Goal: Task Accomplishment & Management: Manage account settings

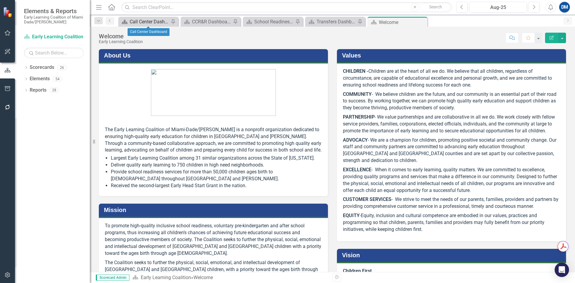
click at [147, 22] on div "Call Center Dashboard" at bounding box center [150, 21] width 40 height 7
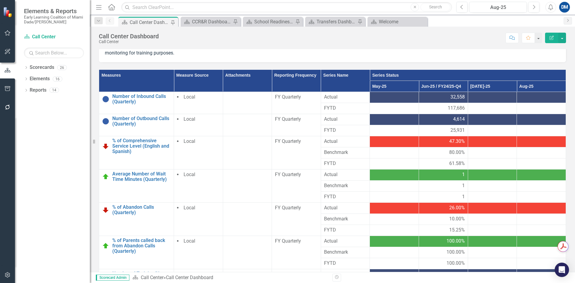
scroll to position [150, 0]
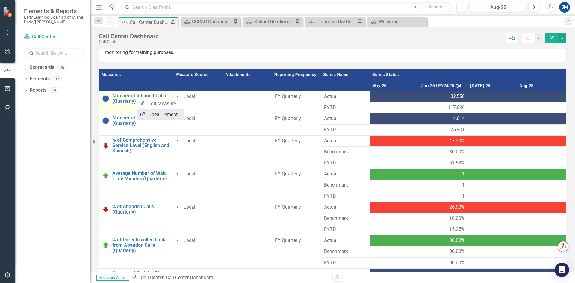
click at [158, 118] on link "Link Open Element" at bounding box center [160, 114] width 47 height 11
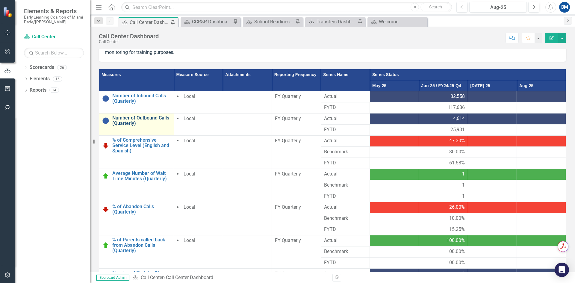
click at [140, 120] on link "Number of Outbound Calls (Quarterly)" at bounding box center [141, 120] width 58 height 10
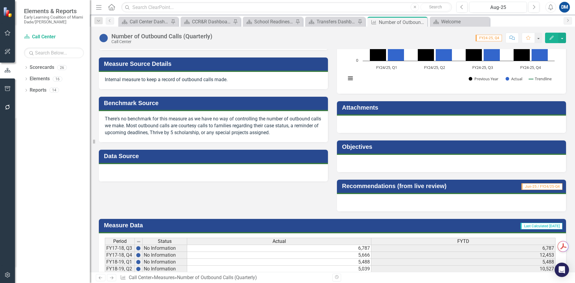
scroll to position [150, 0]
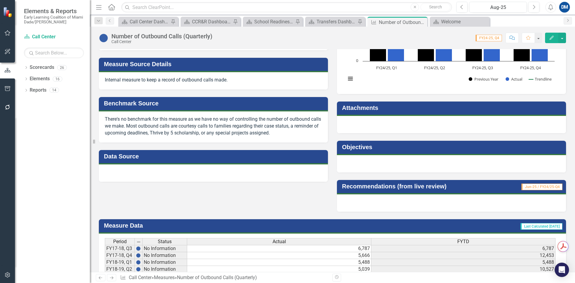
click at [147, 178] on div at bounding box center [213, 172] width 229 height 17
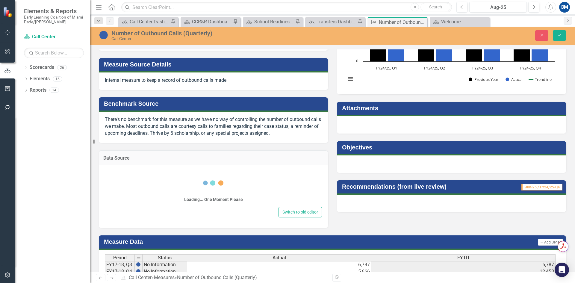
click at [145, 180] on div "Loading... One Moment Please" at bounding box center [213, 187] width 217 height 36
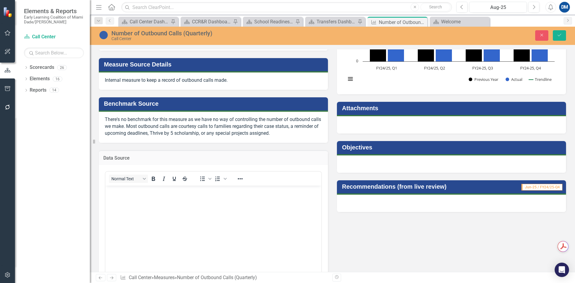
scroll to position [0, 0]
click at [126, 195] on body "To enrich screen reader interactions, please activate Accessibility in Grammarl…" at bounding box center [213, 230] width 216 height 90
click at [563, 35] on button "Save" at bounding box center [559, 35] width 13 height 10
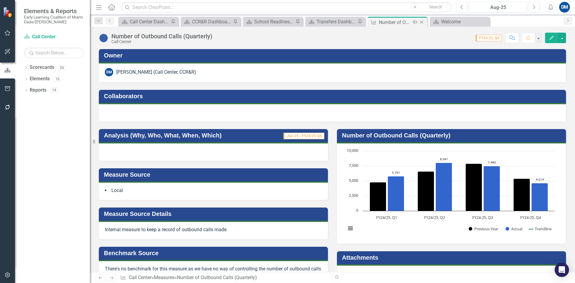
click at [423, 21] on icon "Close" at bounding box center [422, 22] width 6 height 5
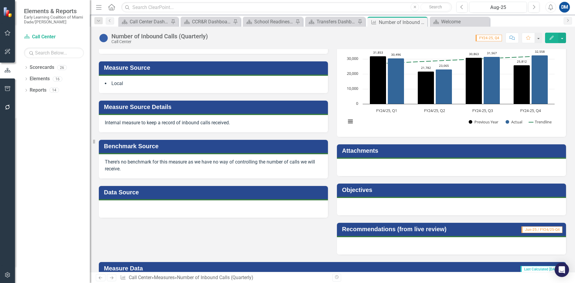
scroll to position [120, 0]
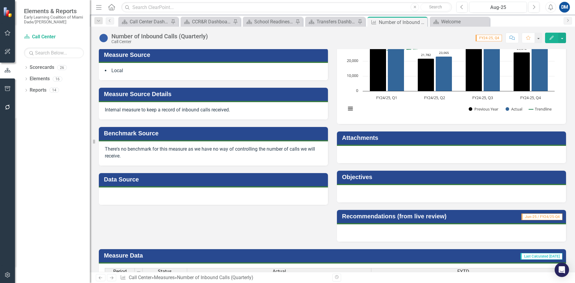
click at [150, 195] on div at bounding box center [213, 195] width 229 height 17
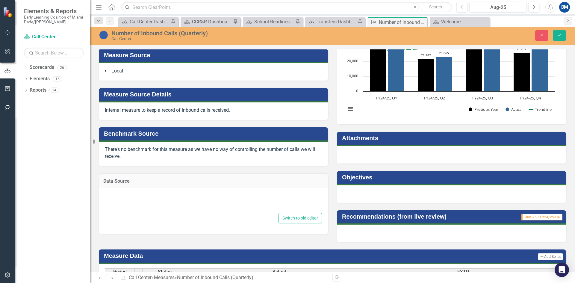
click at [163, 201] on div at bounding box center [213, 201] width 217 height 19
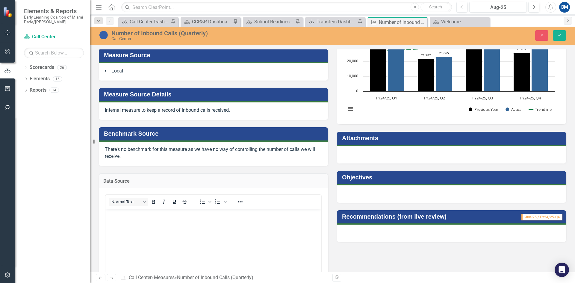
scroll to position [0, 0]
click at [154, 222] on body "Rich Text Area. Press ALT-0 for help." at bounding box center [213, 253] width 216 height 90
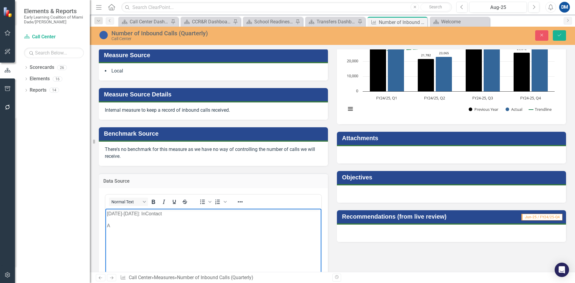
click at [146, 213] on p "July 2025-August 2025: InContact" at bounding box center [213, 213] width 213 height 7
drag, startPoint x: 151, startPoint y: 213, endPoint x: 192, endPoint y: 213, distance: 41.6
click at [148, 213] on p "July 2025-August 22, 2025: InContact" at bounding box center [213, 213] width 213 height 7
drag, startPoint x: 117, startPoint y: 225, endPoint x: 256, endPoint y: 397, distance: 221.0
click at [105, 225] on html "July 2025-August 2025: InContact A" at bounding box center [213, 253] width 216 height 90
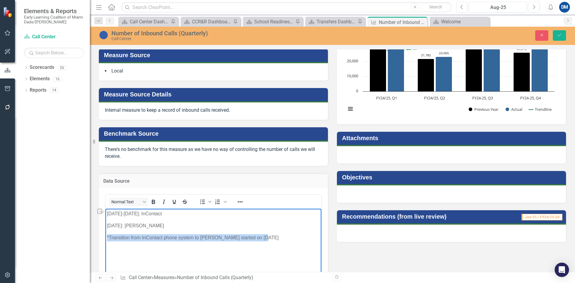
drag, startPoint x: 272, startPoint y: 240, endPoint x: 101, endPoint y: 237, distance: 171.3
click at [105, 237] on html "July 2025-August 2025: InContact September 2025: Landis *Transition from InCont…" at bounding box center [213, 253] width 216 height 90
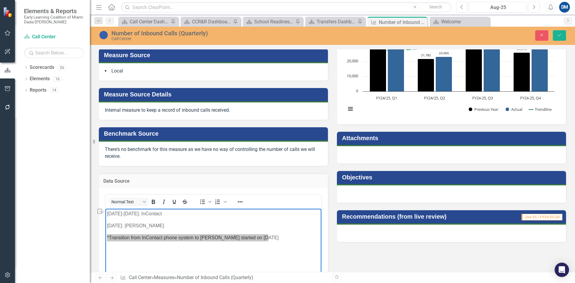
click at [163, 206] on div "Normal Text" at bounding box center [149, 202] width 88 height 12
click at [163, 204] on icon "Italic" at bounding box center [163, 201] width 7 height 7
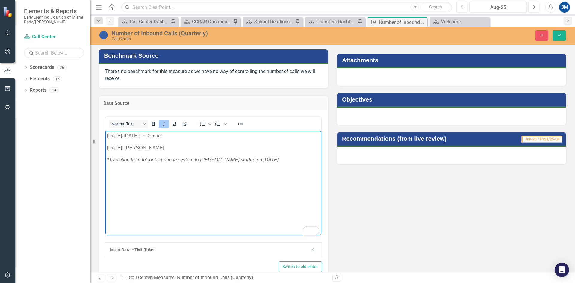
scroll to position [210, 0]
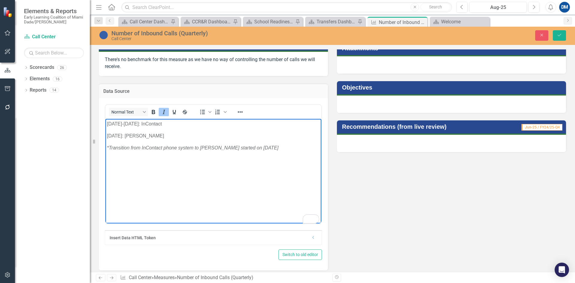
click at [276, 193] on body "July 2025-August 2025: InContact September 2025: Landis *Transition from InCont…" at bounding box center [213, 164] width 216 height 90
click at [226, 181] on body "July 2025-August 2025: InContact September 2025: Landis *Transition from InCont…" at bounding box center [213, 164] width 216 height 90
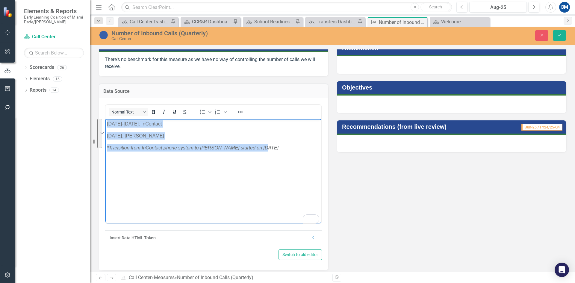
drag, startPoint x: 268, startPoint y: 148, endPoint x: 107, endPoint y: 122, distance: 162.8
click at [107, 122] on body "July 2025-August 2025: InContact September 2025: Landis *Transition from InCont…" at bounding box center [213, 164] width 216 height 90
copy body "July 2025-August 2025: InContact September 2025: Landis *Transition from InCont…"
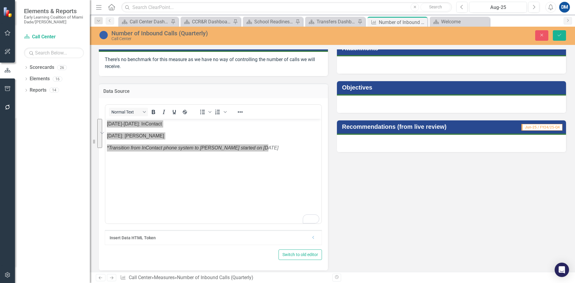
click at [354, 188] on div "Analysis (Why, Who, What, When, Which) Jun-25 / FY24/25-Q4 Measure Source Local…" at bounding box center [332, 91] width 476 height 358
click at [557, 36] on icon "Save" at bounding box center [559, 35] width 5 height 4
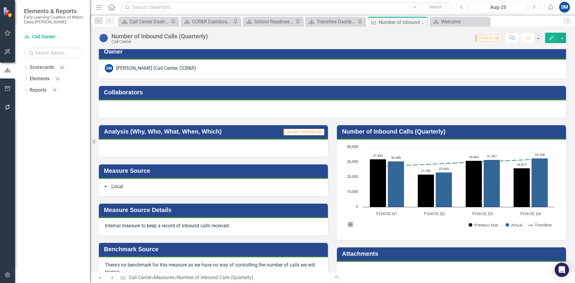
scroll to position [0, 0]
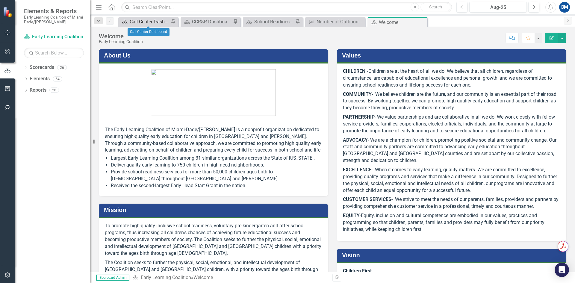
click at [154, 24] on div "Call Center Dashboard" at bounding box center [150, 21] width 40 height 7
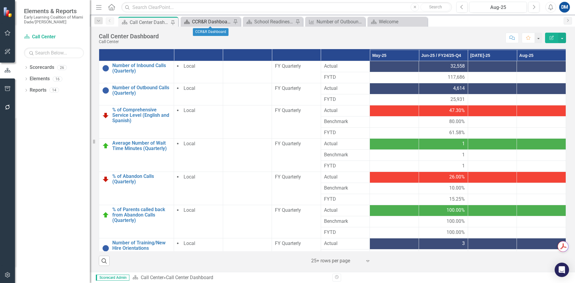
click at [209, 22] on div "CCR&R Dashboard" at bounding box center [212, 21] width 40 height 7
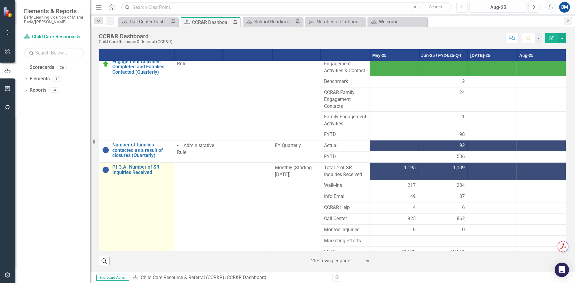
scroll to position [193, 0]
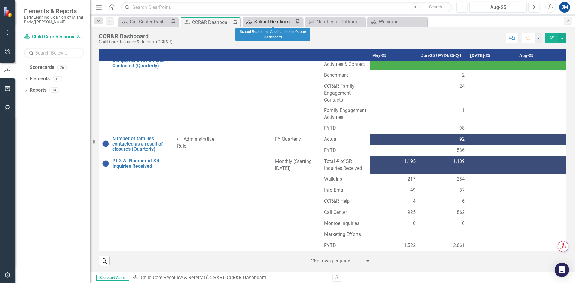
click at [282, 20] on div "School Readiness Applications in Queue Dashboard" at bounding box center [274, 21] width 40 height 7
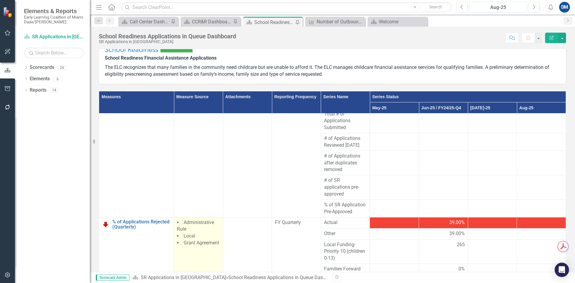
scroll to position [96, 0]
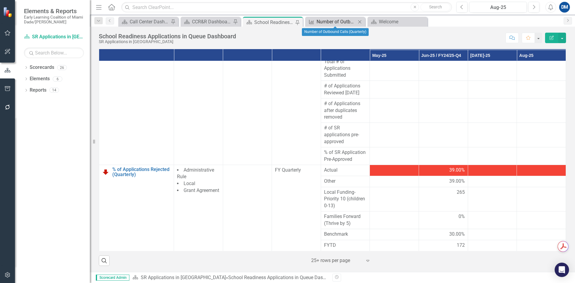
click at [338, 21] on div "Number of Outbound Calls (Quarterly)" at bounding box center [336, 21] width 40 height 7
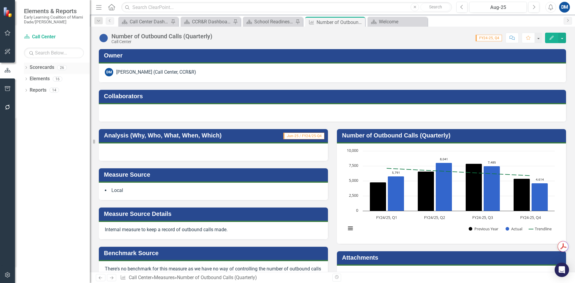
click at [27, 68] on icon "Dropdown" at bounding box center [26, 67] width 4 height 3
click at [29, 78] on icon "Dropdown" at bounding box center [29, 79] width 4 height 4
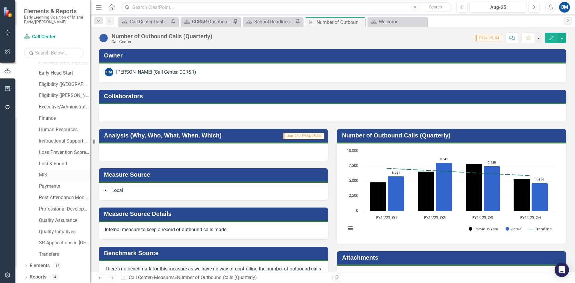
scroll to position [108, 0]
click at [42, 251] on link "Transfers" at bounding box center [64, 254] width 51 height 7
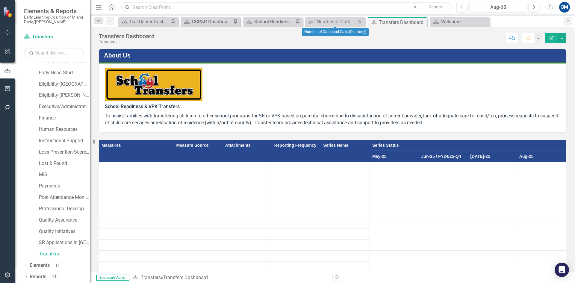
click at [360, 21] on icon "Close" at bounding box center [360, 21] width 6 height 5
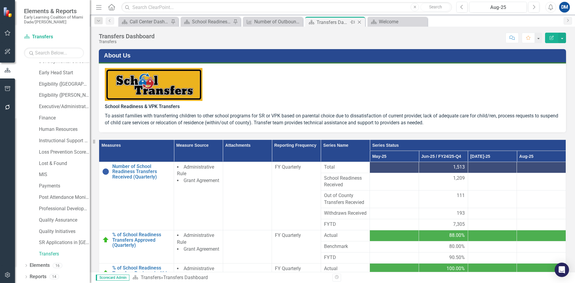
click at [353, 22] on icon "Pin" at bounding box center [352, 22] width 5 height 6
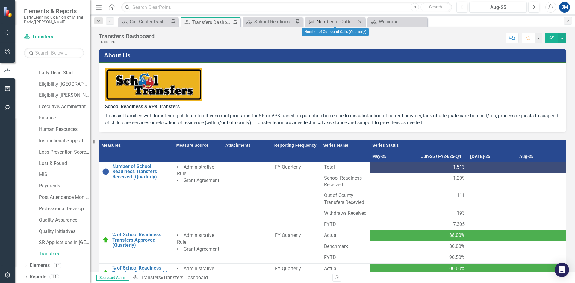
click at [335, 21] on div "Number of Outbound Calls (Quarterly)" at bounding box center [336, 21] width 40 height 7
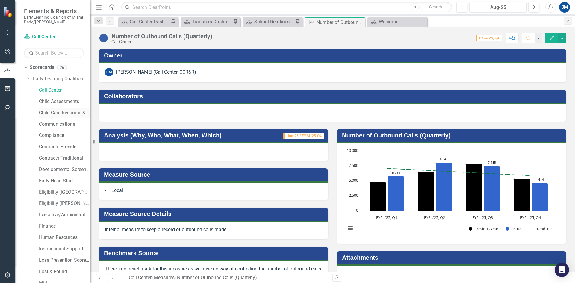
click at [51, 113] on link "Child Care Resource & Referral (CCR&R)" at bounding box center [64, 113] width 51 height 7
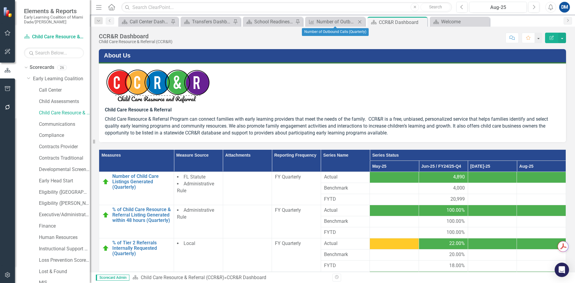
click at [361, 21] on icon "Close" at bounding box center [360, 21] width 6 height 5
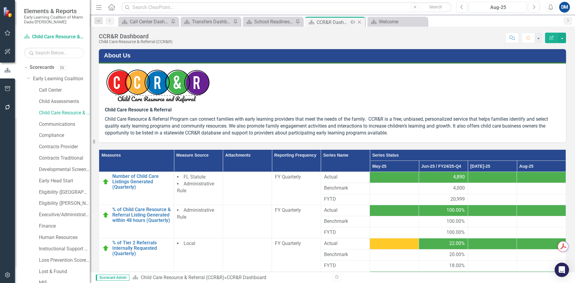
click at [353, 23] on icon at bounding box center [352, 22] width 5 height 4
click at [203, 22] on div "Transfers Dashboard" at bounding box center [212, 21] width 40 height 7
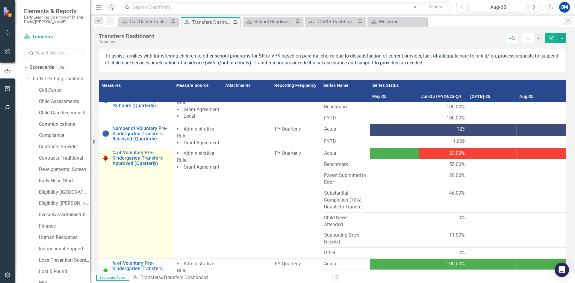
scroll to position [131, 0]
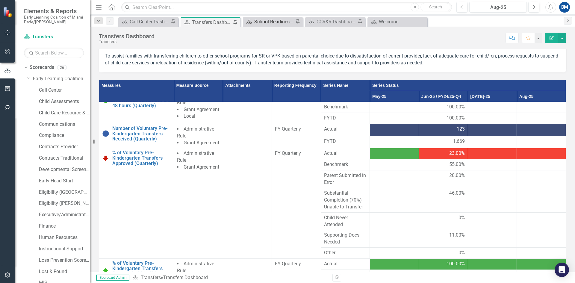
click at [268, 22] on div "School Readiness Applications in Queue Dashboard" at bounding box center [274, 21] width 40 height 7
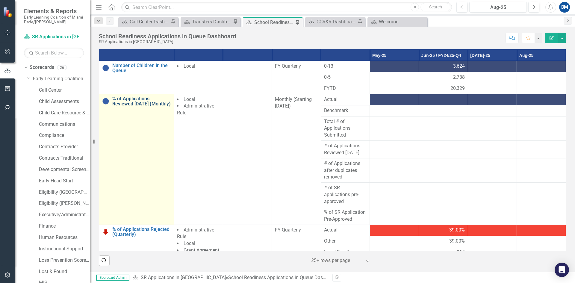
click at [125, 105] on link "% of Applications Reviewed [DATE] (Monthly)" at bounding box center [141, 101] width 58 height 10
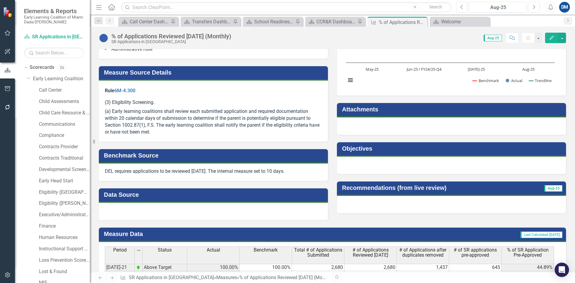
scroll to position [150, 0]
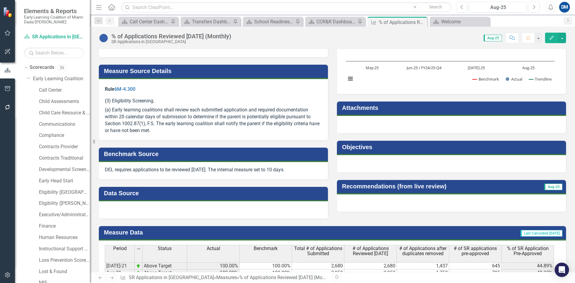
click at [137, 210] on div at bounding box center [213, 209] width 229 height 17
click at [128, 211] on div at bounding box center [213, 209] width 229 height 17
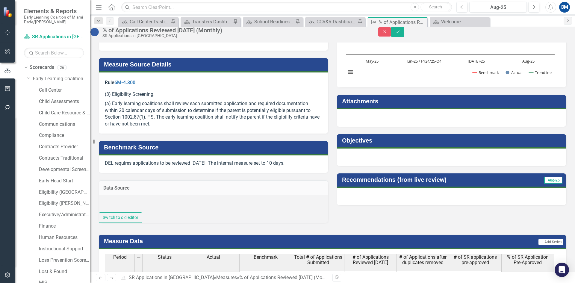
click at [129, 213] on div at bounding box center [213, 204] width 229 height 18
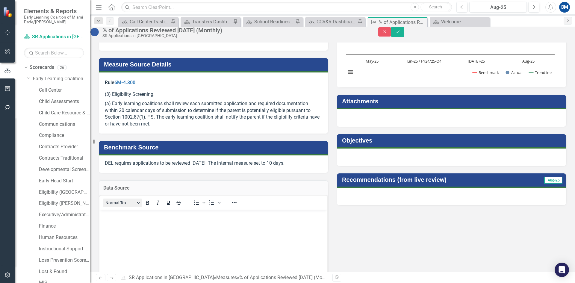
scroll to position [0, 0]
click at [113, 219] on body "Rich Text Area. Press ALT-0 for help." at bounding box center [213, 254] width 228 height 90
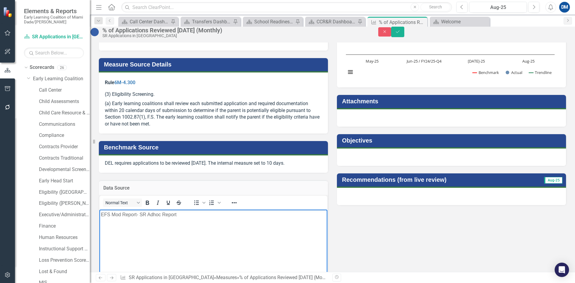
click at [140, 213] on p "EFS Mod Report- SR Adhoc Report" at bounding box center [213, 214] width 225 height 7
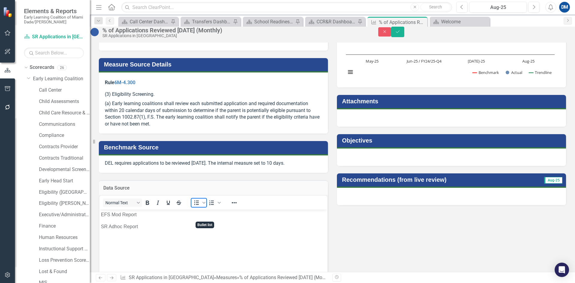
click at [199, 205] on icon "Bullet list" at bounding box center [196, 202] width 5 height 4
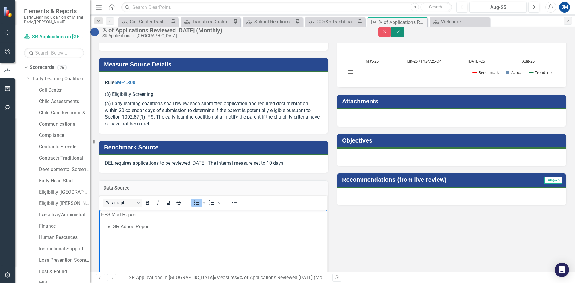
drag, startPoint x: 560, startPoint y: 35, endPoint x: 570, endPoint y: 37, distance: 10.3
click at [400, 34] on icon "Save" at bounding box center [397, 32] width 5 height 4
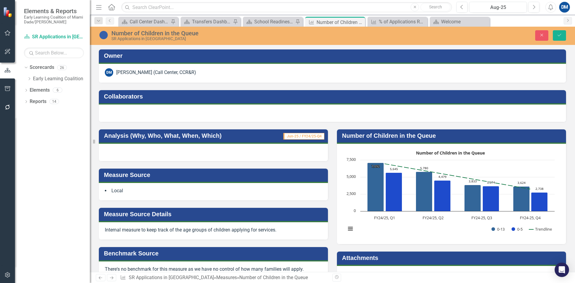
scroll to position [449, 0]
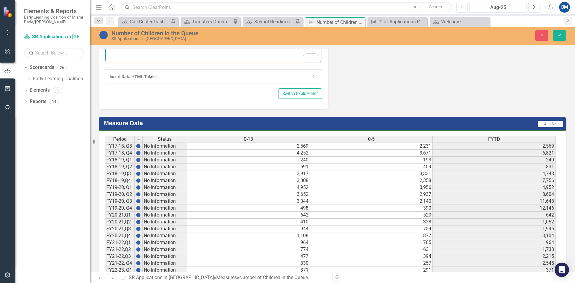
paste body "To enrich screen reader interactions, please activate Accessibility in Grammarl…"
click at [561, 36] on icon "Save" at bounding box center [559, 35] width 5 height 4
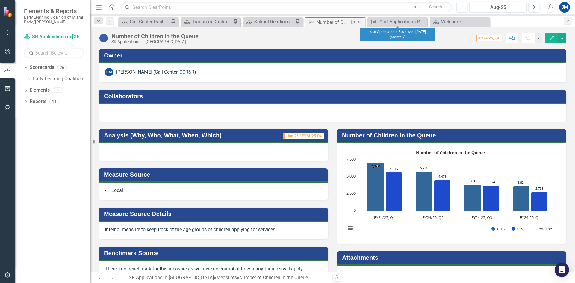
click at [361, 22] on icon "Close" at bounding box center [359, 22] width 6 height 5
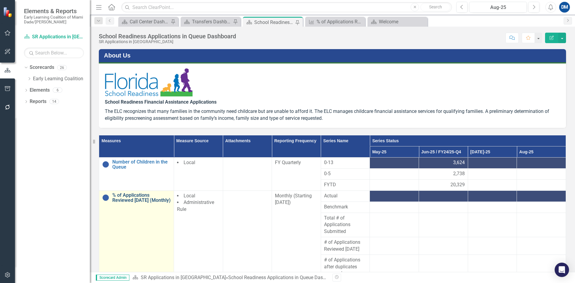
click at [128, 197] on link "% of Applications Reviewed [DATE] (Monthly)" at bounding box center [141, 197] width 58 height 10
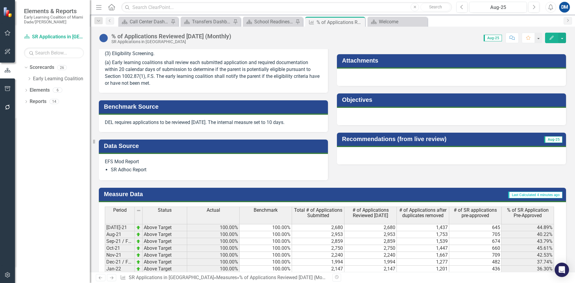
scroll to position [180, 0]
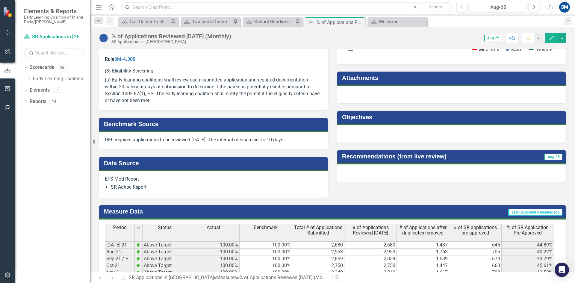
click at [190, 163] on h3 "Data Source" at bounding box center [214, 163] width 221 height 7
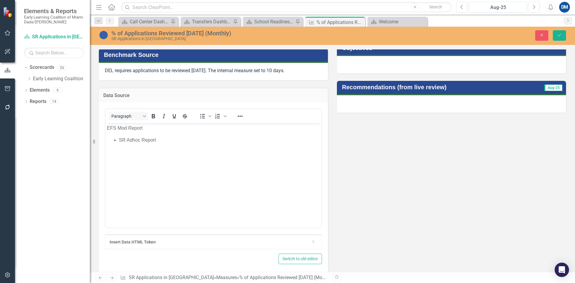
scroll to position [269, 0]
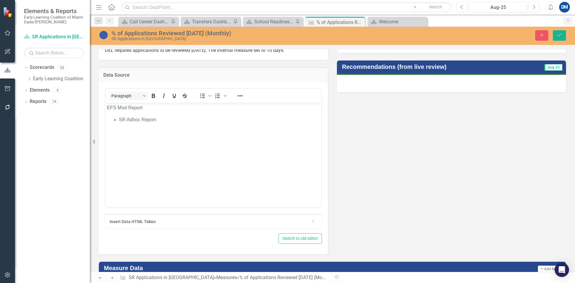
drag, startPoint x: 179, startPoint y: 167, endPoint x: 138, endPoint y: 143, distance: 47.2
click at [178, 167] on body "EFS Mod Report SR Adhoc Report" at bounding box center [213, 147] width 216 height 90
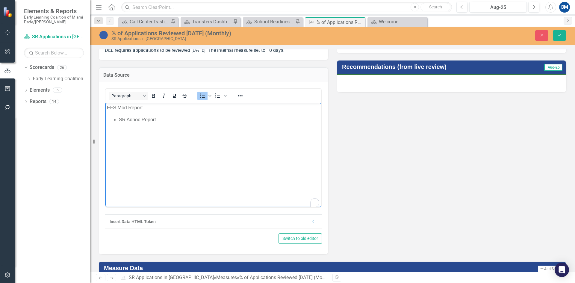
click at [128, 134] on body "EFS Mod Report SR Adhoc Report" at bounding box center [213, 147] width 216 height 90
click at [172, 119] on li "SR Adhoc Report" at bounding box center [219, 119] width 201 height 7
click at [109, 107] on p "EFS Mod Report" at bounding box center [213, 107] width 213 height 7
click at [561, 37] on icon "Save" at bounding box center [559, 35] width 5 height 4
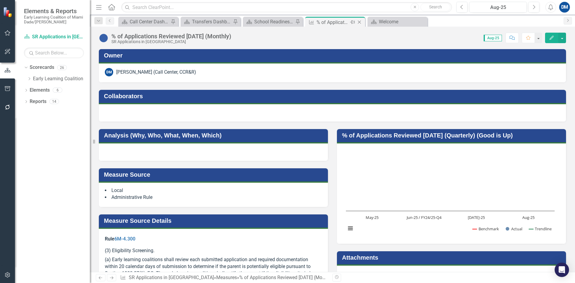
click at [360, 21] on icon "Close" at bounding box center [359, 22] width 6 height 5
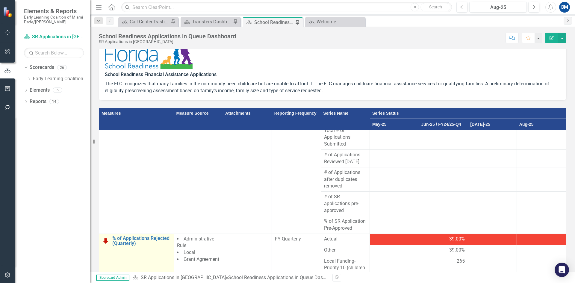
scroll to position [60, 0]
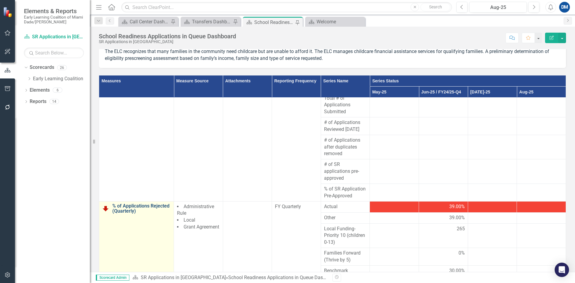
click at [134, 210] on link "% of Applications Rejected (Quarterly)" at bounding box center [141, 208] width 58 height 10
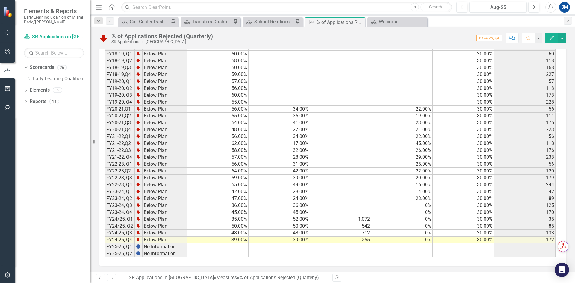
scroll to position [748, 0]
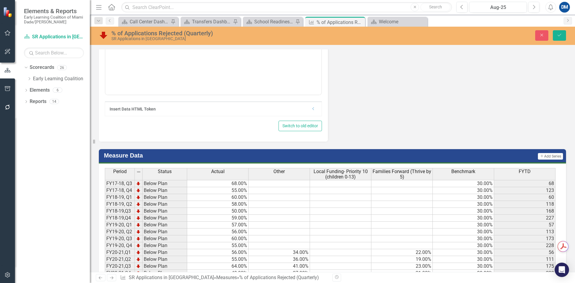
scroll to position [0, 0]
click at [559, 35] on icon "Save" at bounding box center [559, 35] width 5 height 4
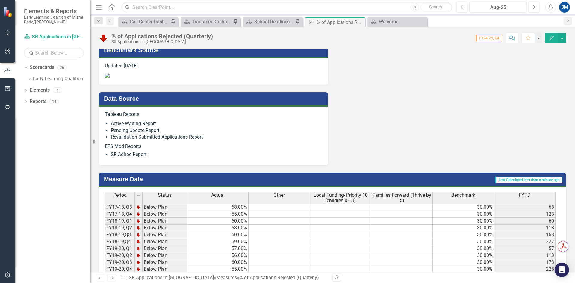
scroll to position [748, 0]
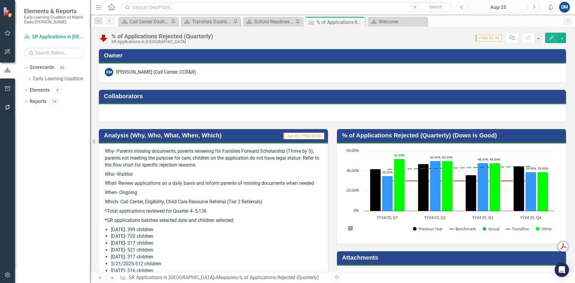
scroll to position [748, 0]
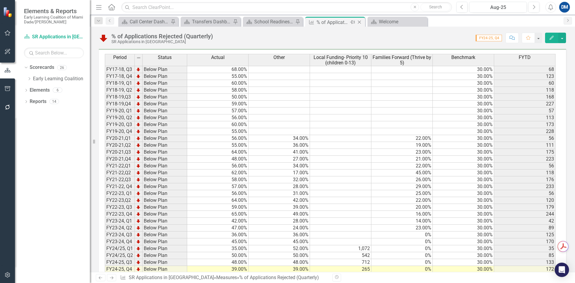
click at [363, 20] on div "Close" at bounding box center [359, 22] width 7 height 7
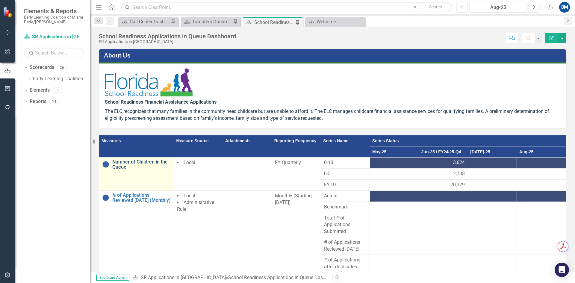
click at [120, 166] on link "Number of Children in the Queue" at bounding box center [141, 164] width 58 height 10
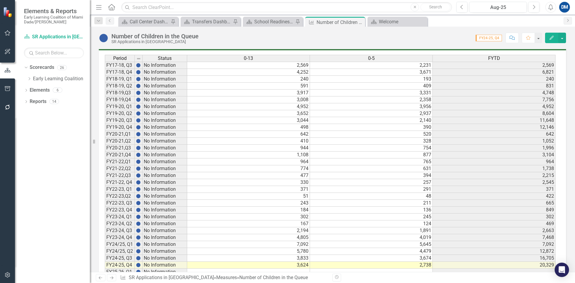
scroll to position [452, 0]
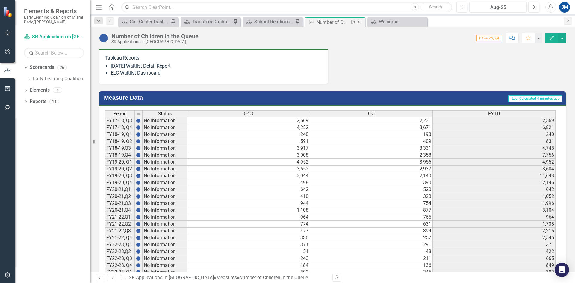
scroll to position [332, 0]
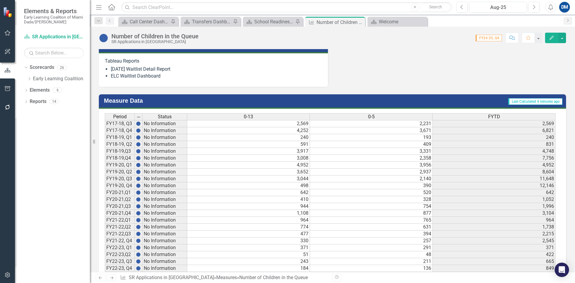
click at [23, 66] on div "Dropdown Scorecards 26 Dropdown Early Learning Coalition Call Center Child Asse…" at bounding box center [52, 173] width 75 height 220
click at [29, 77] on icon "Dropdown" at bounding box center [29, 79] width 4 height 4
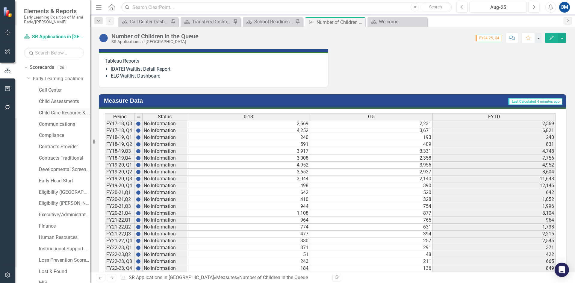
click at [42, 112] on link "Child Care Resource & Referral (CCR&R)" at bounding box center [64, 113] width 51 height 7
